Goal: Navigation & Orientation: Find specific page/section

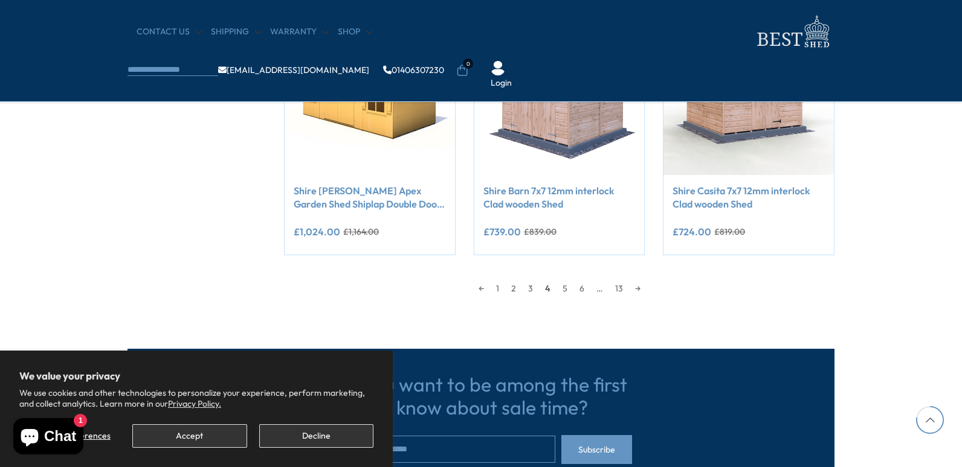
scroll to position [1148, 0]
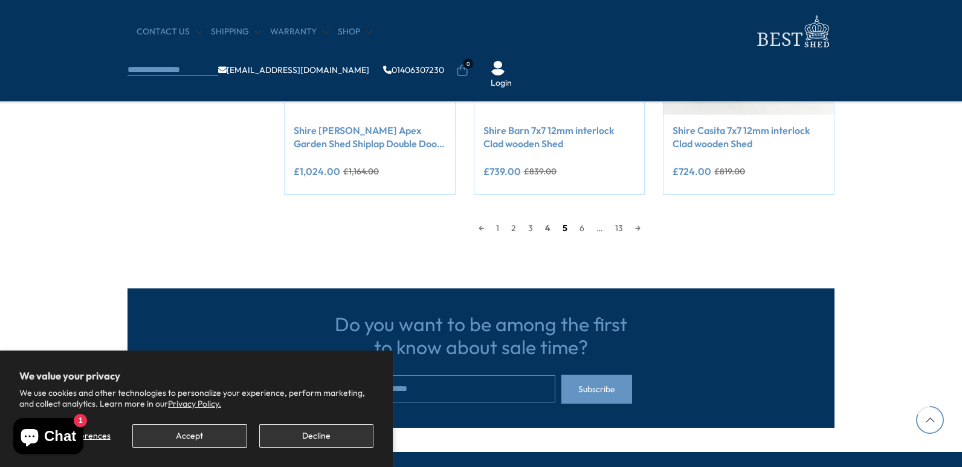
click at [564, 231] on link "5" at bounding box center [564, 228] width 17 height 18
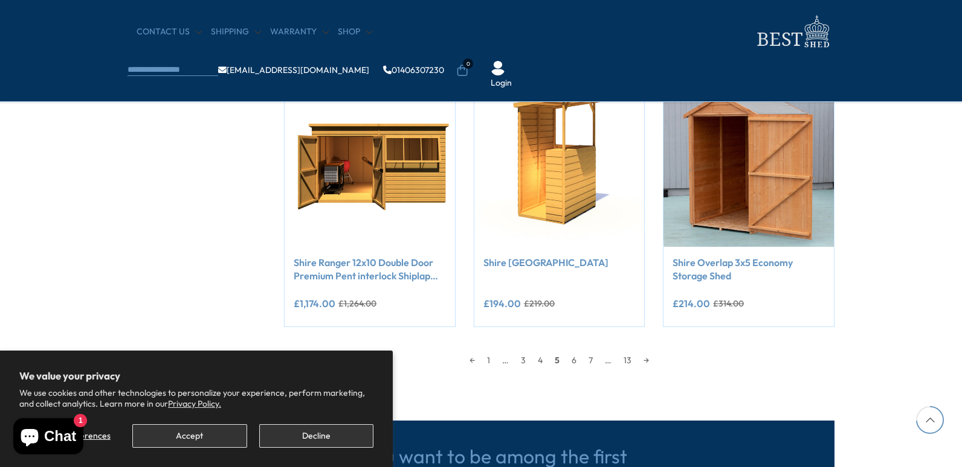
scroll to position [1076, 0]
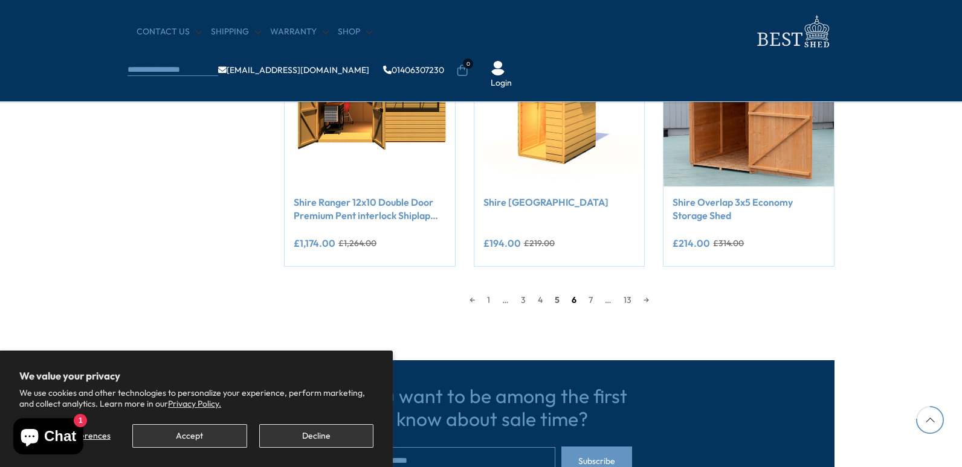
click at [572, 301] on link "6" at bounding box center [573, 300] width 17 height 18
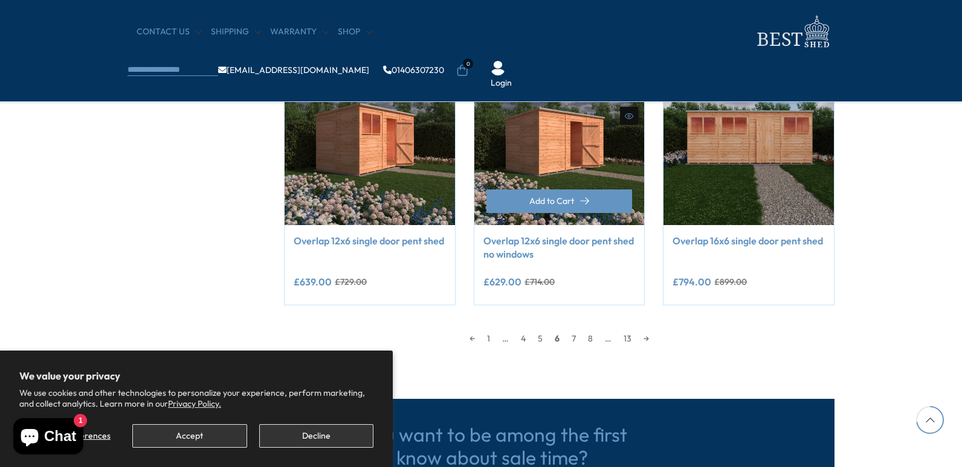
scroll to position [1015, 0]
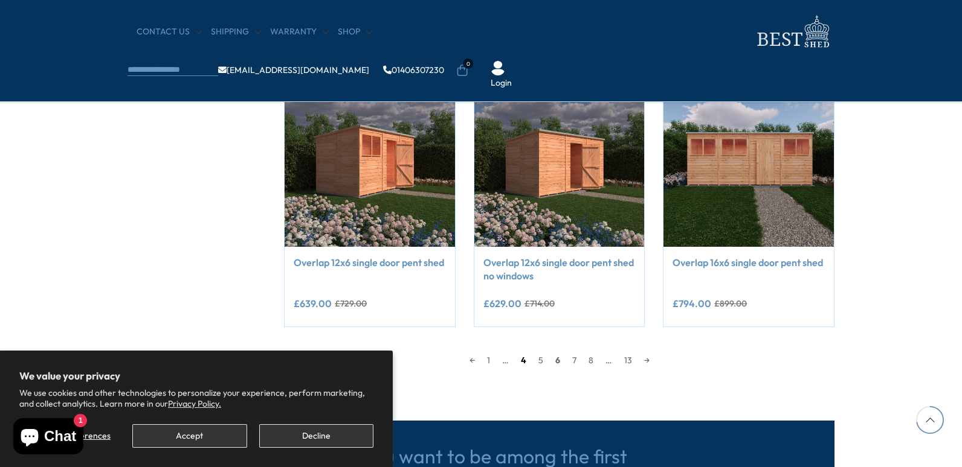
click at [523, 363] on link "4" at bounding box center [524, 361] width 18 height 18
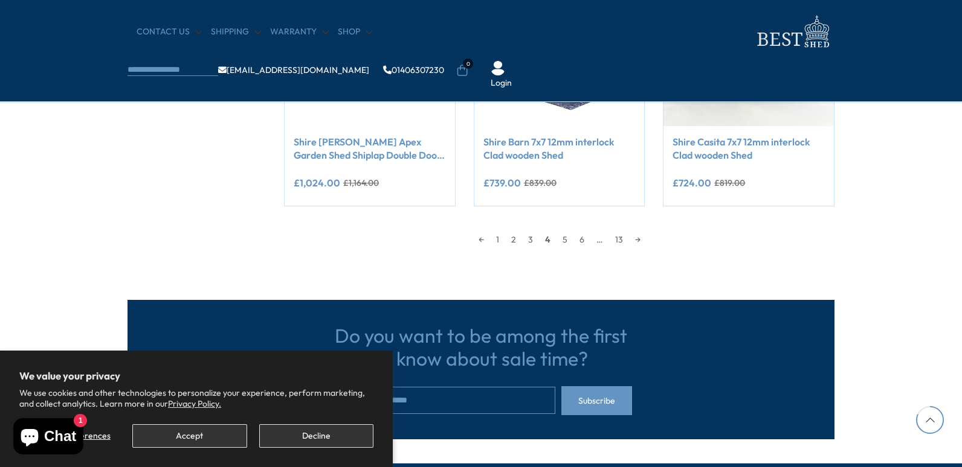
scroll to position [1197, 0]
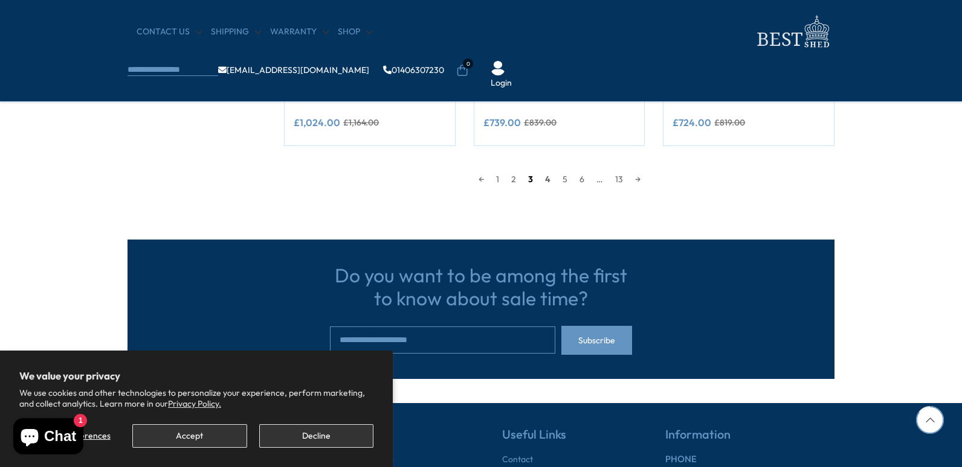
click at [531, 179] on link "3" at bounding box center [530, 179] width 17 height 18
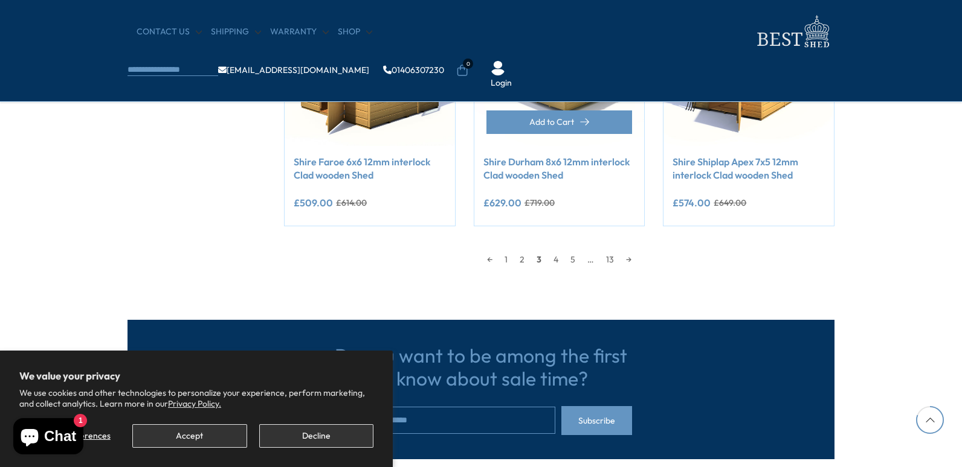
scroll to position [1136, 0]
